Goal: Transaction & Acquisition: Subscribe to service/newsletter

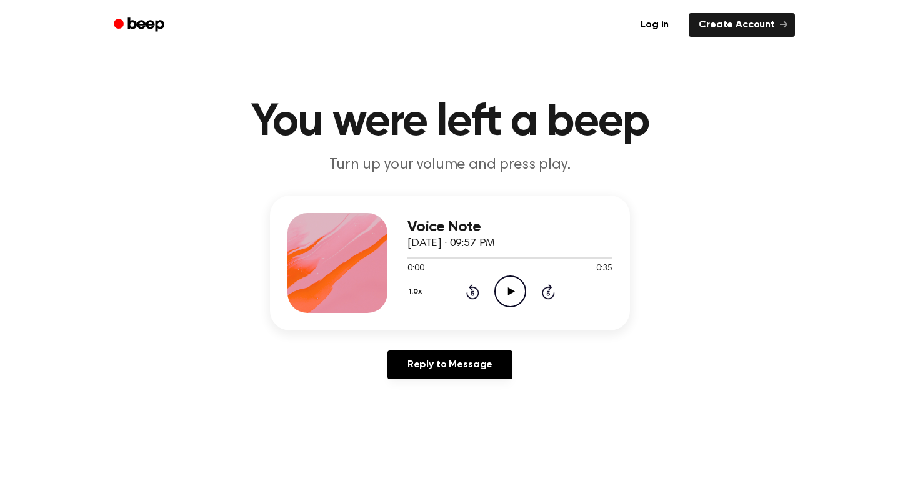
click at [505, 288] on icon "Play Audio" at bounding box center [510, 292] width 32 height 32
click at [505, 288] on icon "Pause Audio" at bounding box center [510, 292] width 32 height 32
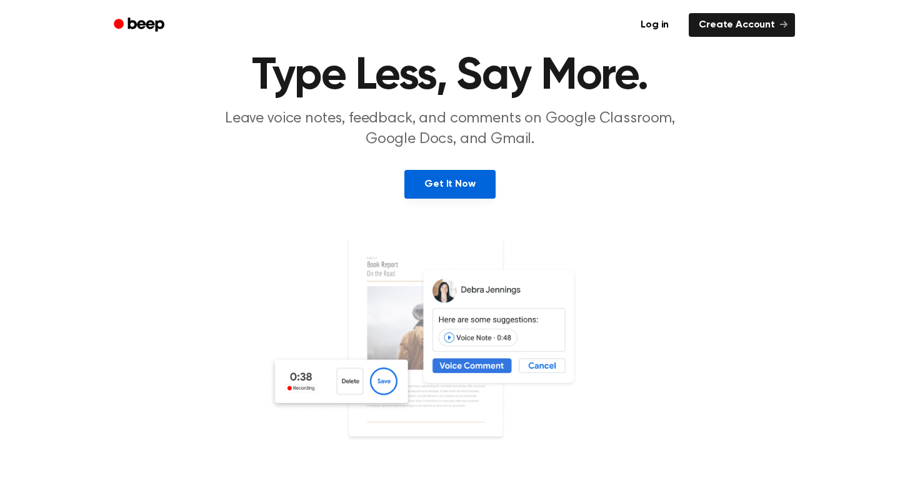
scroll to position [30, 0]
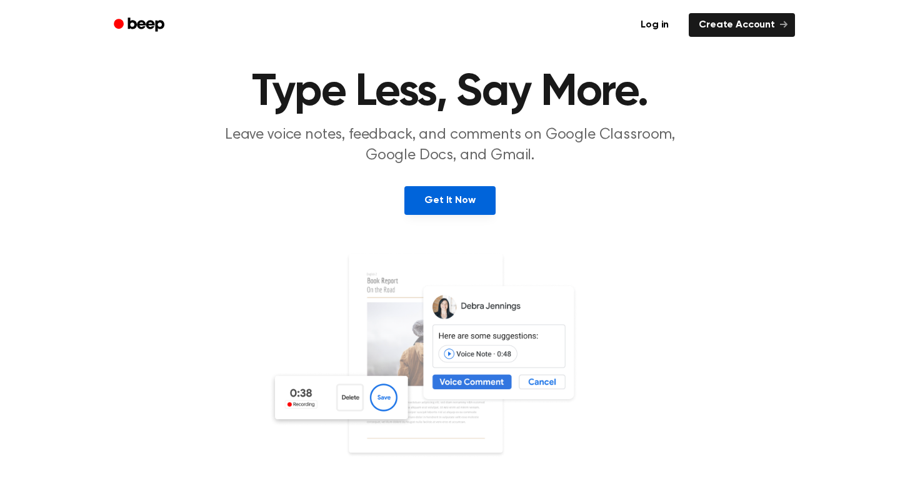
click at [449, 213] on link "Get It Now" at bounding box center [449, 200] width 91 height 29
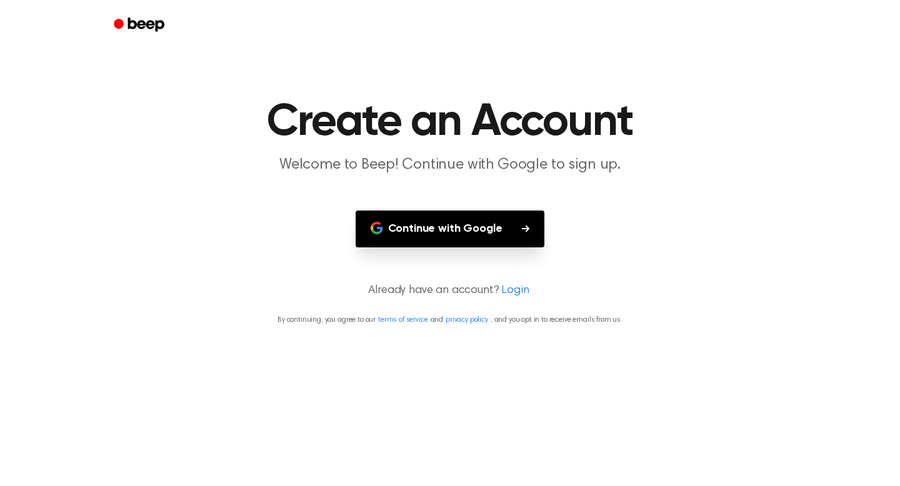
click at [453, 218] on button "Continue with Google" at bounding box center [450, 229] width 189 height 37
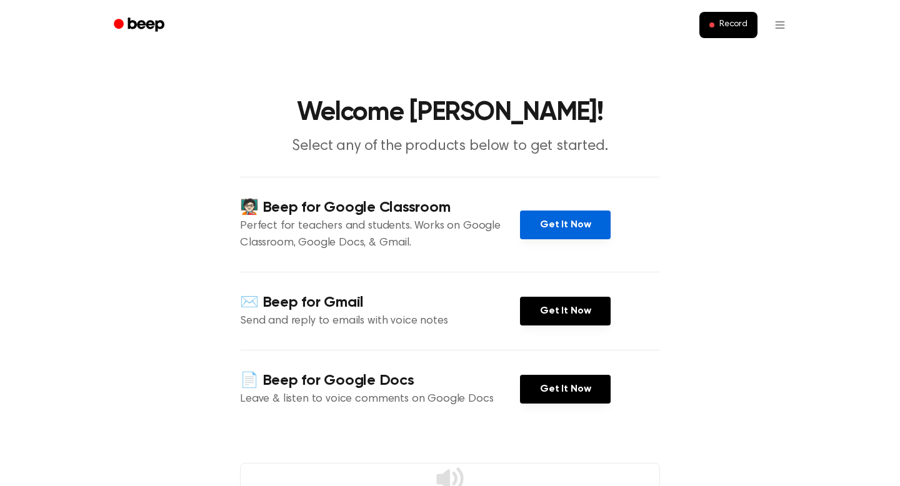
click at [568, 219] on link "Get It Now" at bounding box center [565, 225] width 91 height 29
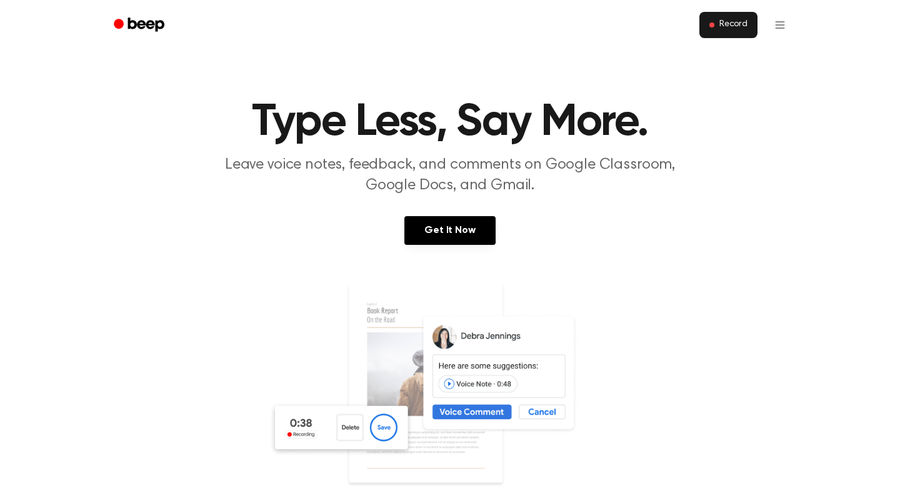
click at [727, 31] on button "Record" at bounding box center [728, 25] width 58 height 26
